Goal: Information Seeking & Learning: Learn about a topic

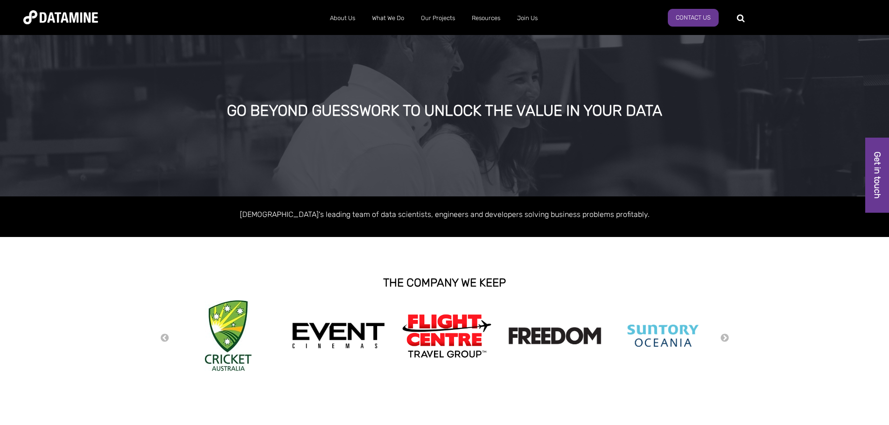
click at [462, 44] on link "Retail" at bounding box center [463, 36] width 84 height 27
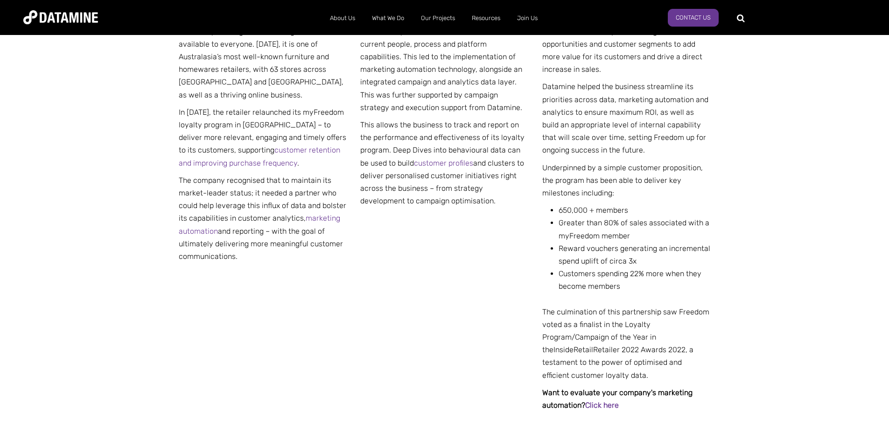
scroll to position [511, 0]
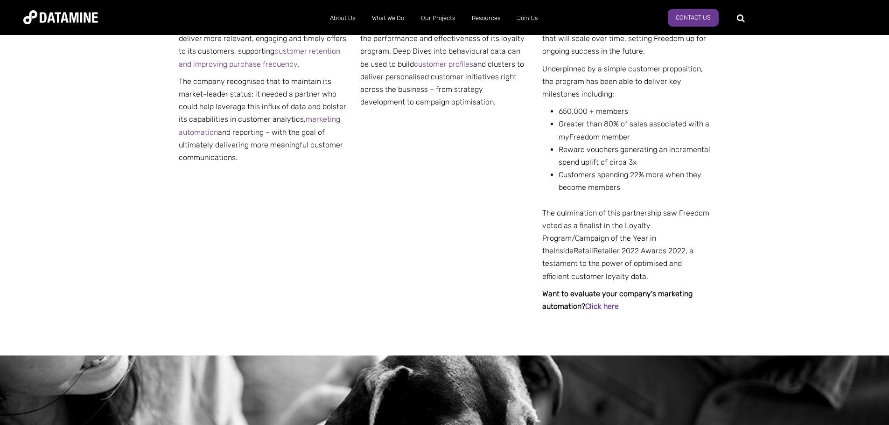
click at [428, 212] on div "THE CHALLENGE Since its inception in 1981, Freedom’s vision has been providing …" at bounding box center [445, 114] width 532 height 483
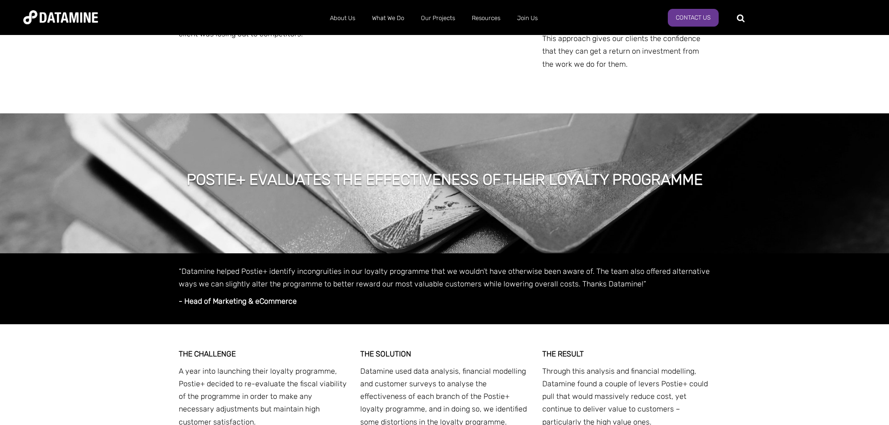
scroll to position [5373, 0]
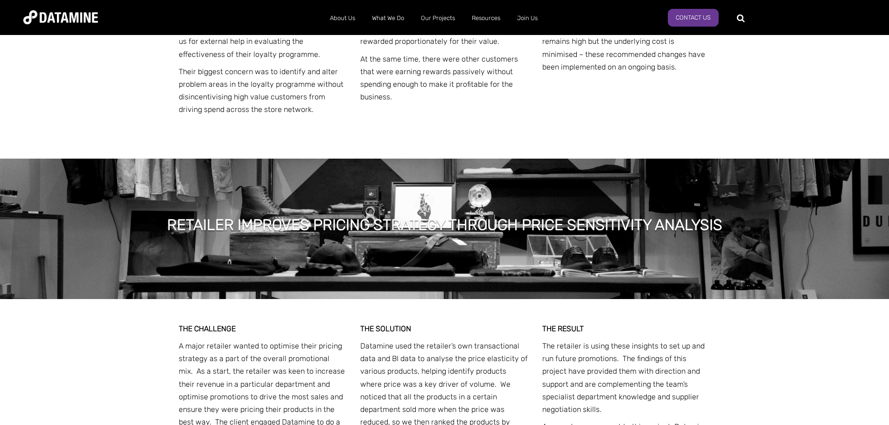
click at [479, 66] on link "Retailwatch Dashboard" at bounding box center [514, 63] width 84 height 27
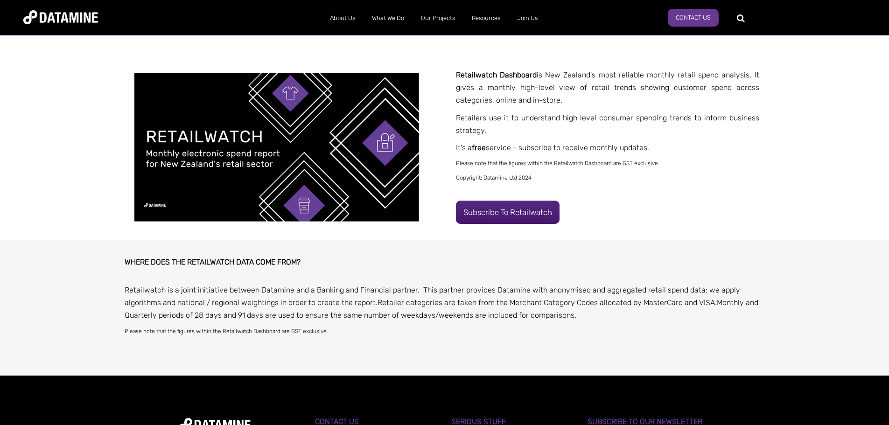
scroll to position [192, 0]
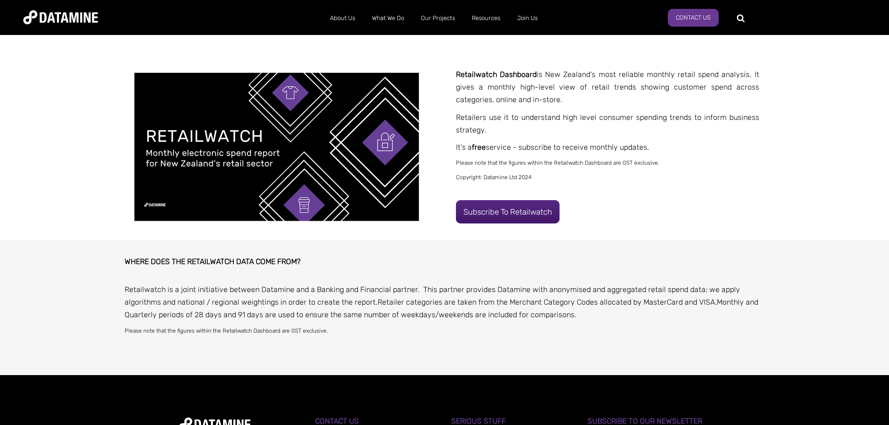
click at [329, 187] on img at bounding box center [276, 147] width 285 height 148
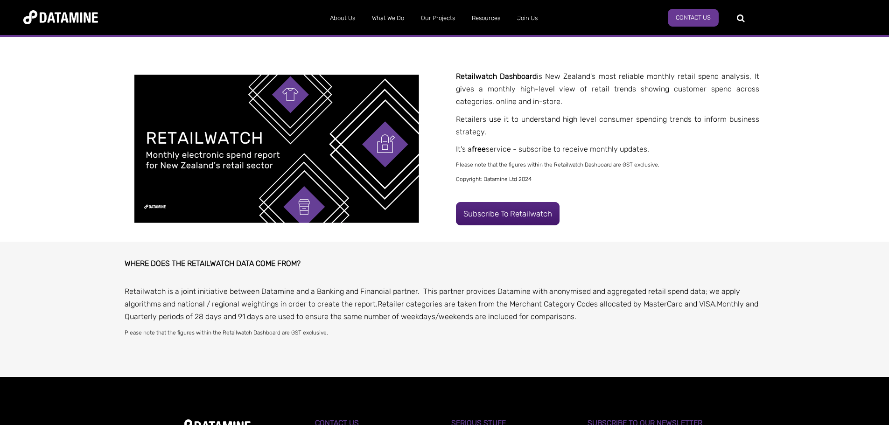
scroll to position [189, 0]
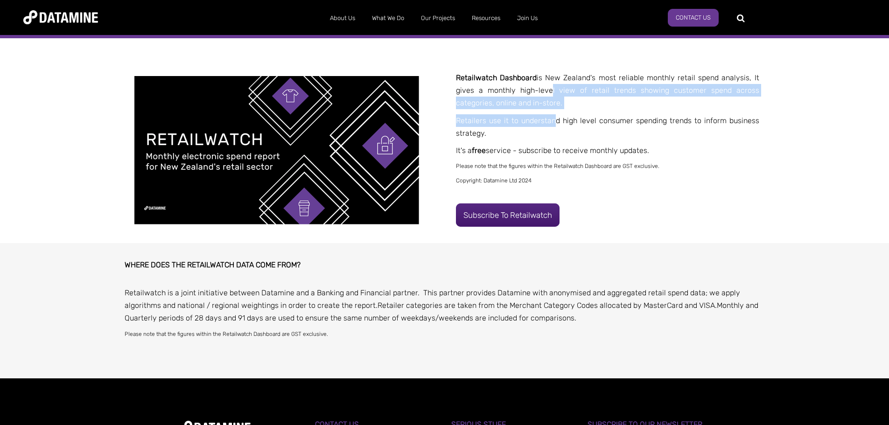
drag, startPoint x: 549, startPoint y: 113, endPoint x: 556, endPoint y: 114, distance: 7.0
click at [556, 114] on span "Retailwatch Dashboard is New Zealand's most reliable monthly retail spend analy…" at bounding box center [607, 128] width 303 height 114
click at [556, 114] on p "Retailers use it to understand high level consumer spending trends to inform bu…" at bounding box center [607, 126] width 303 height 25
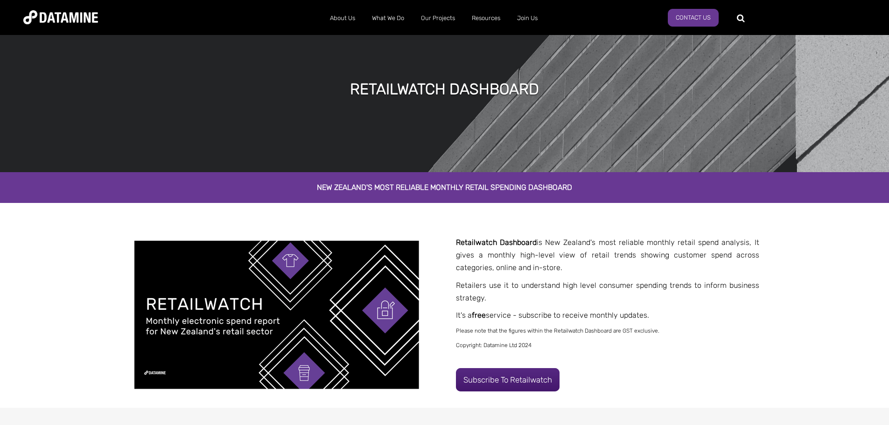
scroll to position [0, 0]
